Goal: Task Accomplishment & Management: Manage account settings

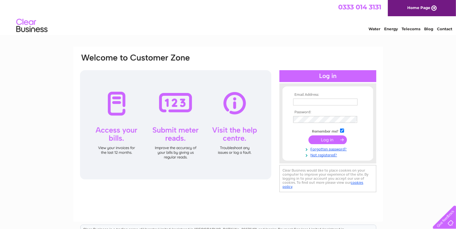
type input "[EMAIL_ADDRESS][DOMAIN_NAME]"
click at [330, 139] on input "submit" at bounding box center [327, 140] width 38 height 9
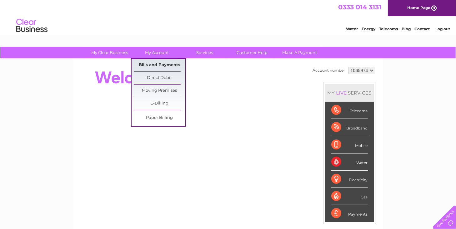
click at [160, 62] on link "Bills and Payments" at bounding box center [160, 65] width 52 height 12
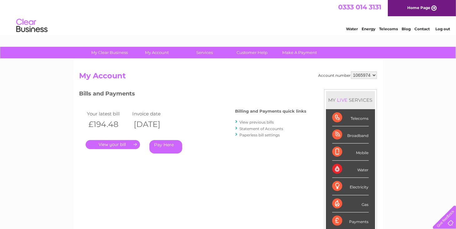
click at [119, 144] on link "." at bounding box center [113, 144] width 54 height 9
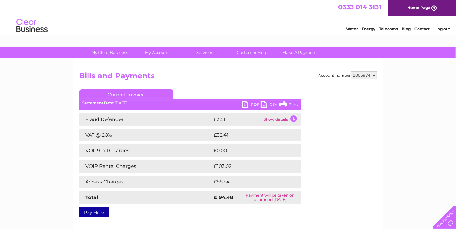
click at [248, 105] on link "PDF" at bounding box center [251, 105] width 19 height 9
